Goal: Task Accomplishment & Management: Use online tool/utility

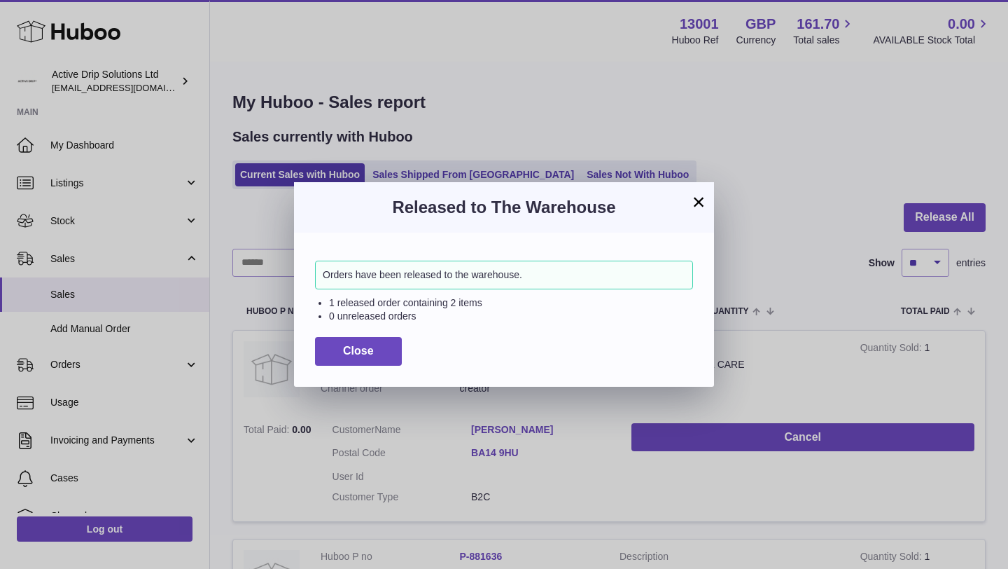
click at [704, 204] on button "×" at bounding box center [698, 201] width 17 height 17
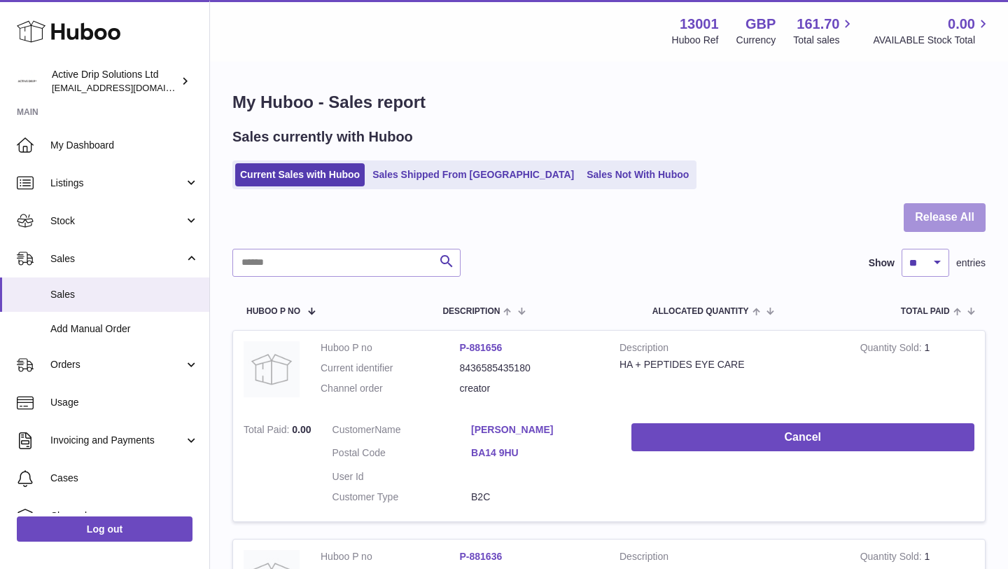
click at [952, 223] on button "Release All" at bounding box center [945, 217] width 82 height 29
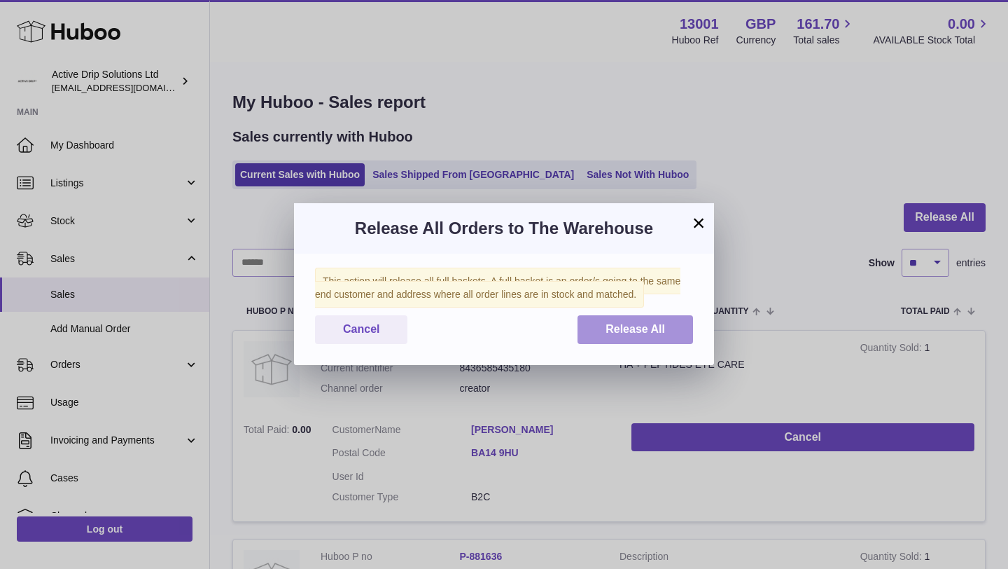
click at [683, 330] on button "Release All" at bounding box center [636, 329] width 116 height 29
click at [704, 231] on button "×" at bounding box center [698, 222] width 17 height 17
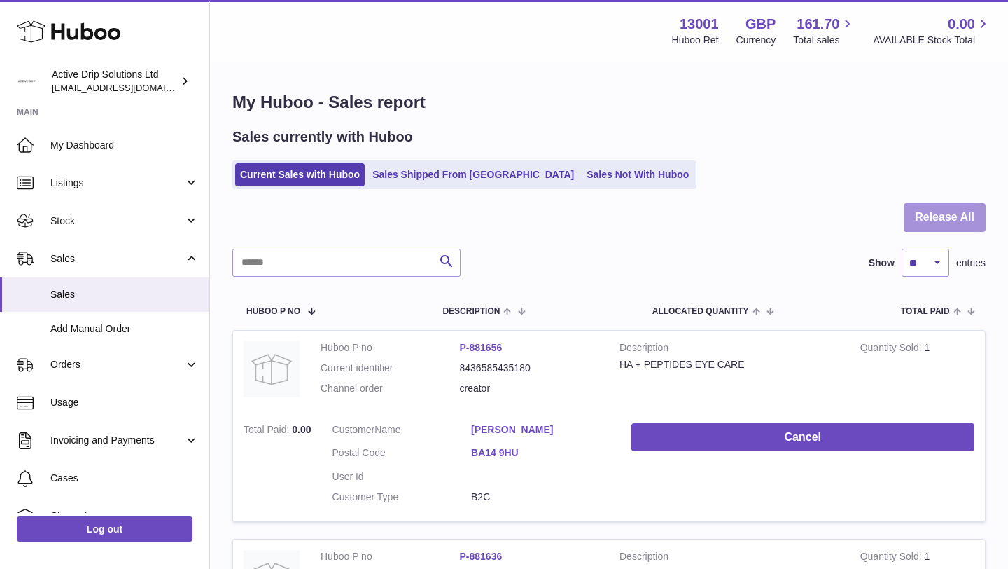
click at [939, 216] on button "Release All" at bounding box center [945, 217] width 82 height 29
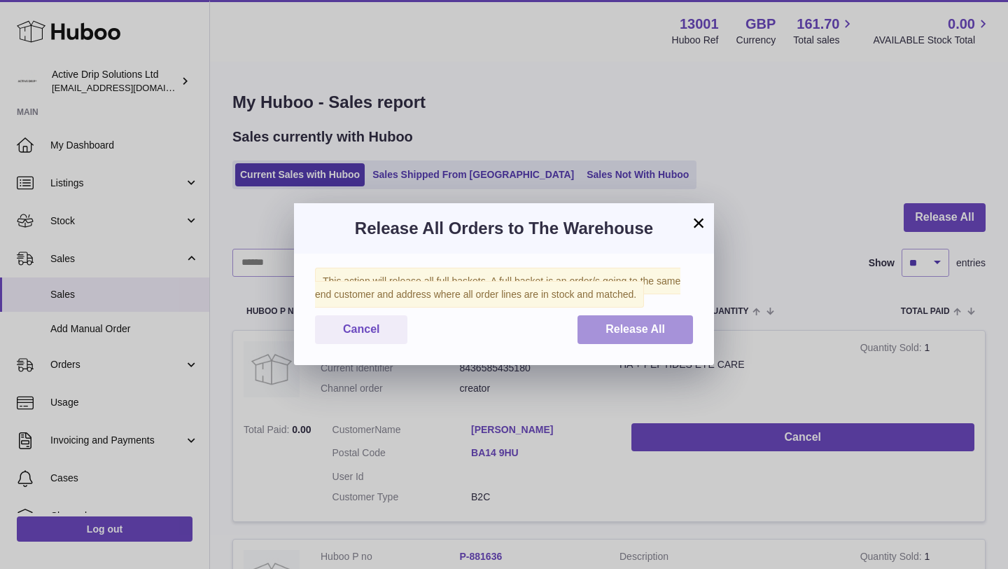
click at [640, 328] on span "Release All" at bounding box center [636, 329] width 60 height 12
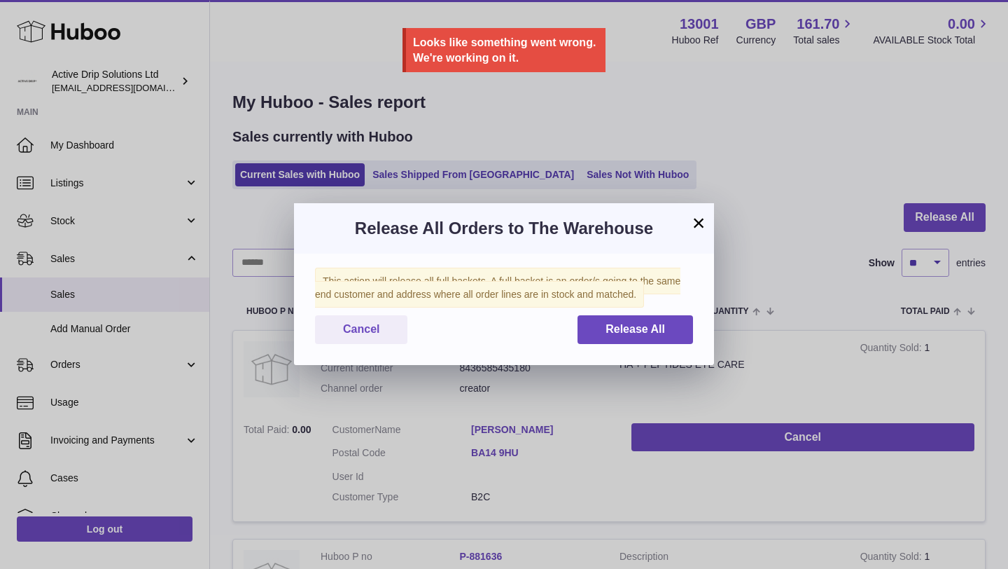
click at [492, 216] on div "Release All Orders to The Warehouse" at bounding box center [504, 228] width 420 height 50
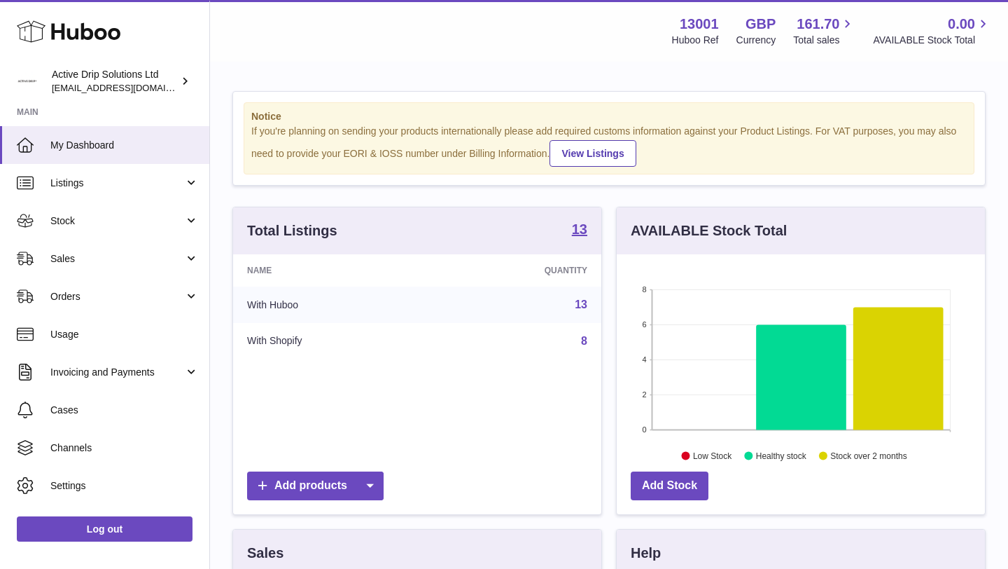
scroll to position [218, 368]
